Goal: Navigation & Orientation: Find specific page/section

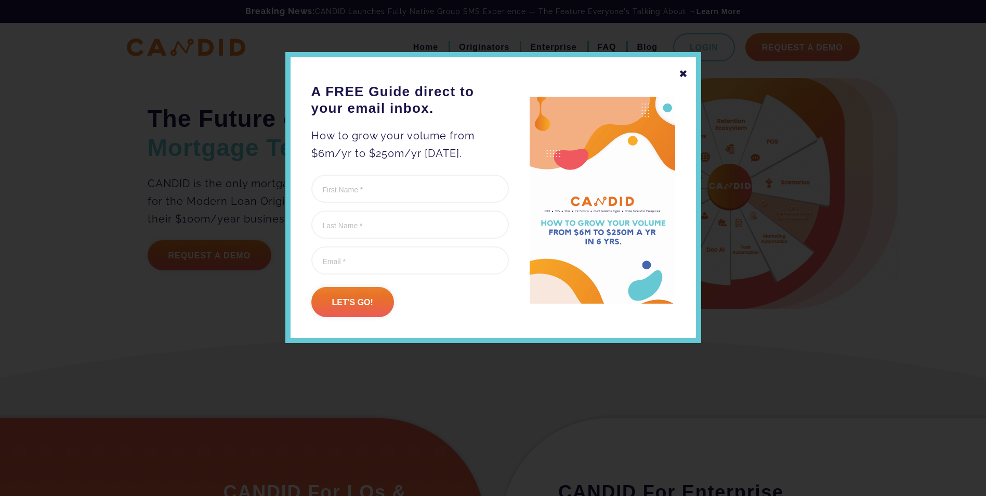
click at [683, 77] on div "✖" at bounding box center [683, 74] width 9 height 18
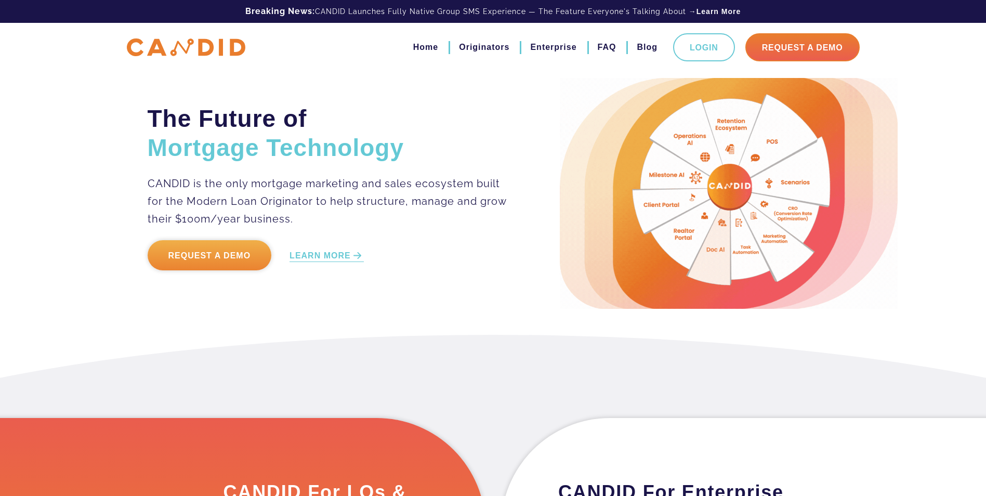
click at [214, 259] on link "Request a Demo" at bounding box center [210, 255] width 124 height 30
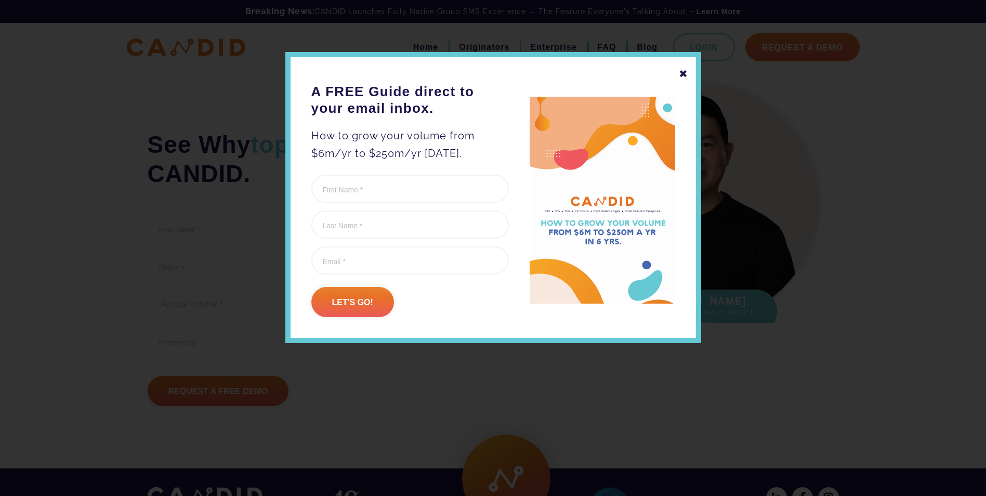
click at [686, 72] on div "✖" at bounding box center [683, 74] width 9 height 18
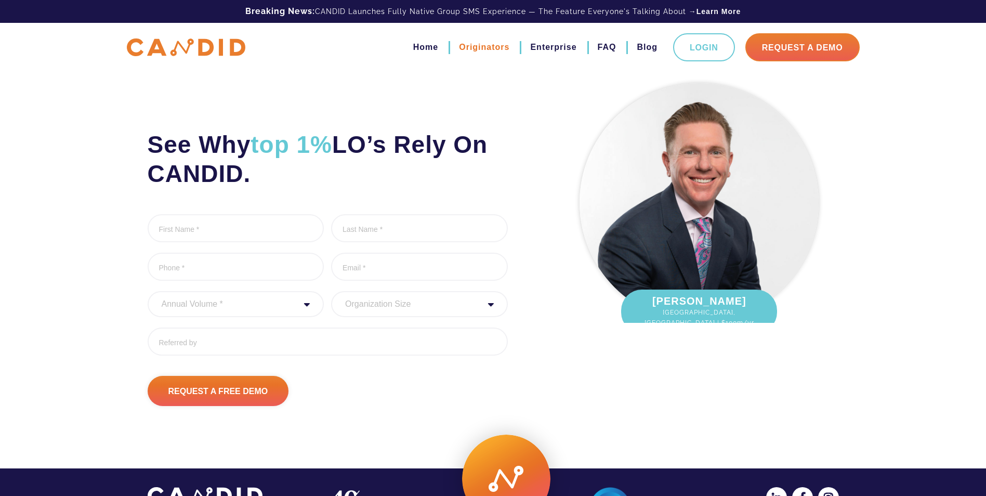
click at [487, 45] on link "Originators" at bounding box center [484, 47] width 50 height 18
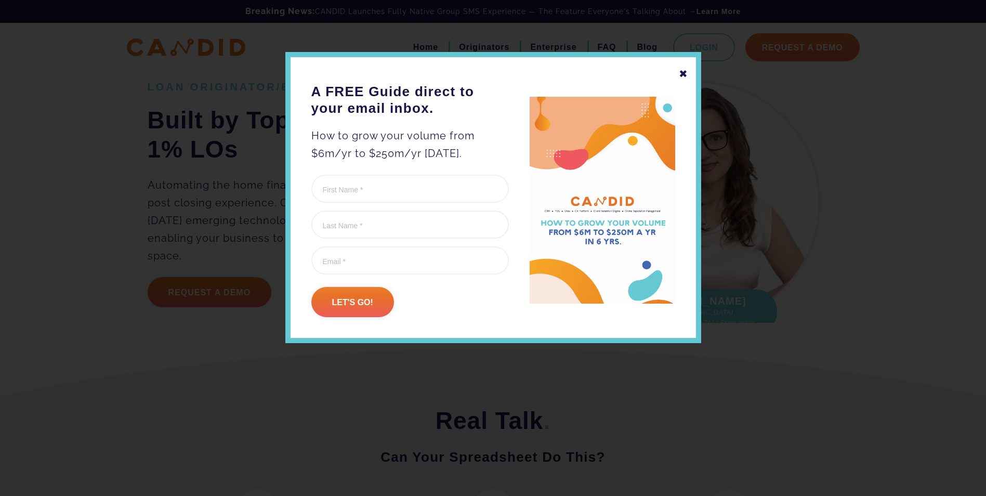
click at [681, 74] on div "✖" at bounding box center [683, 74] width 9 height 18
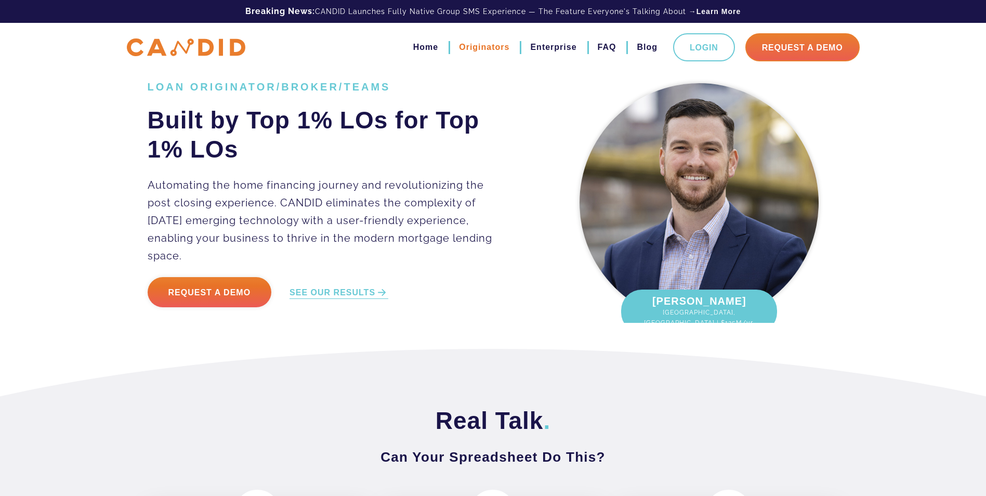
click at [488, 50] on link "Originators" at bounding box center [484, 47] width 50 height 18
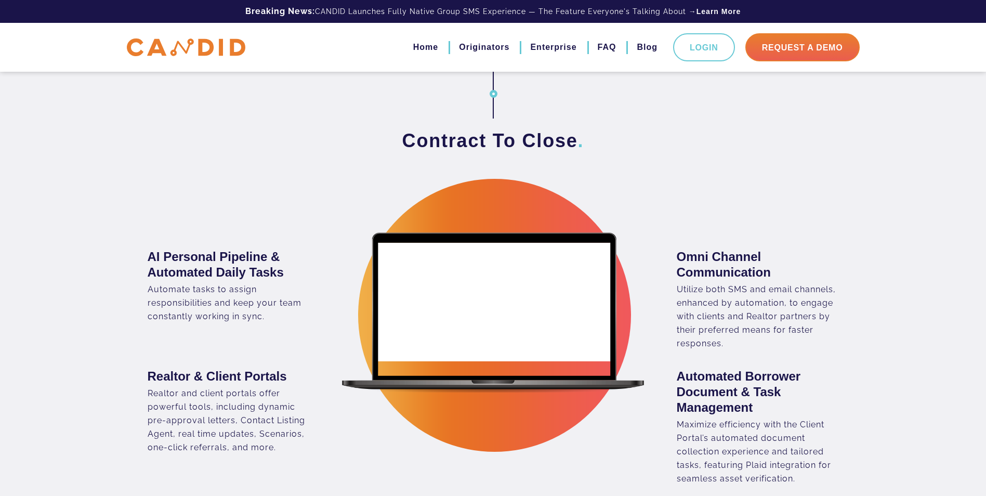
scroll to position [1092, 0]
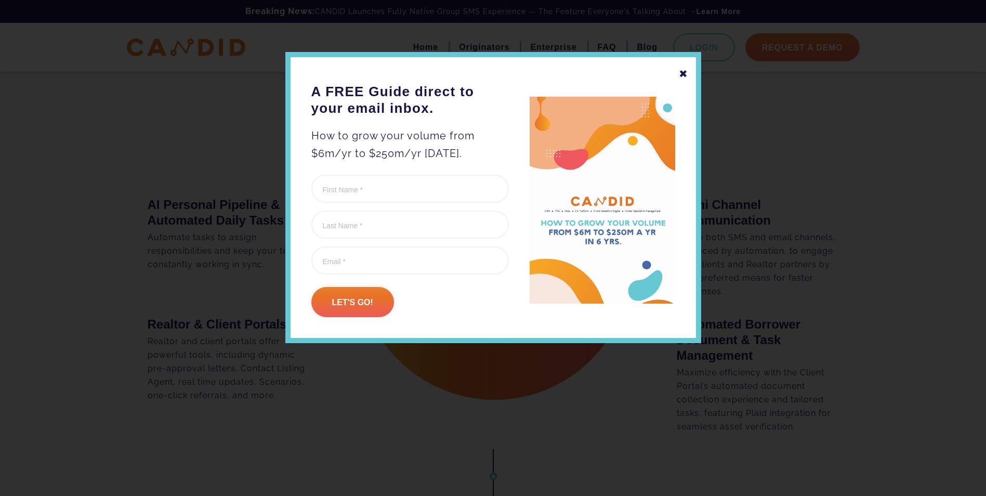
click at [683, 73] on div "✖" at bounding box center [683, 74] width 9 height 18
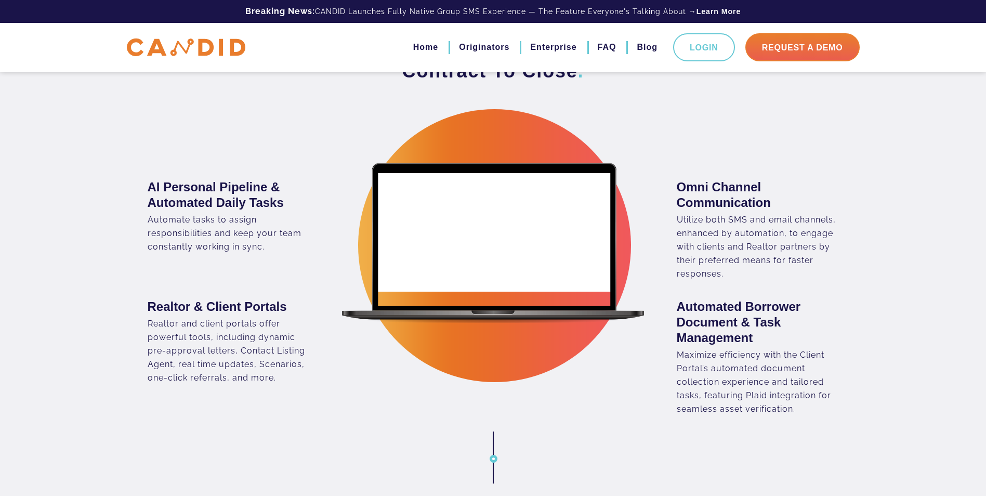
scroll to position [1040, 0]
